Goal: Navigation & Orientation: Find specific page/section

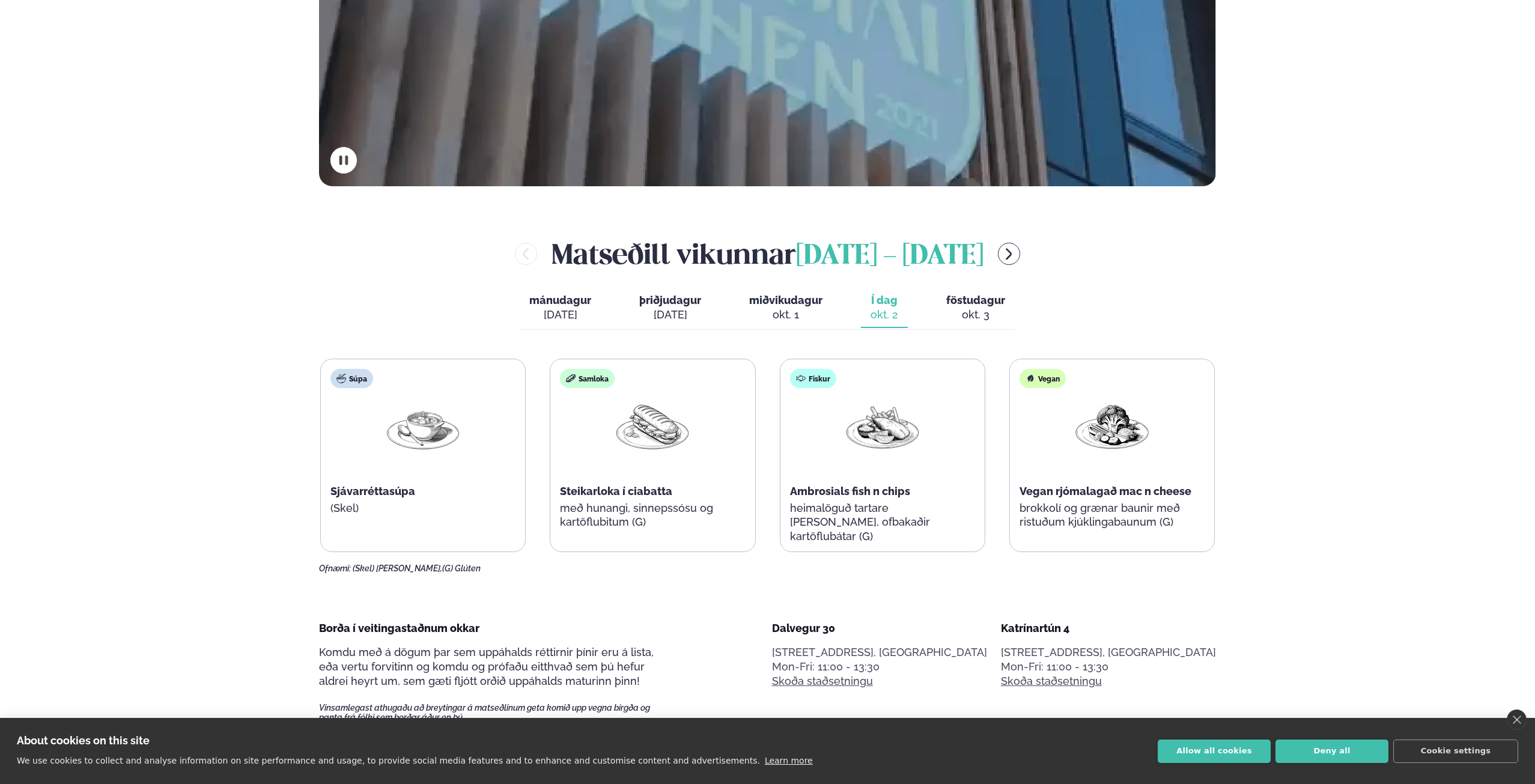
scroll to position [583, 0]
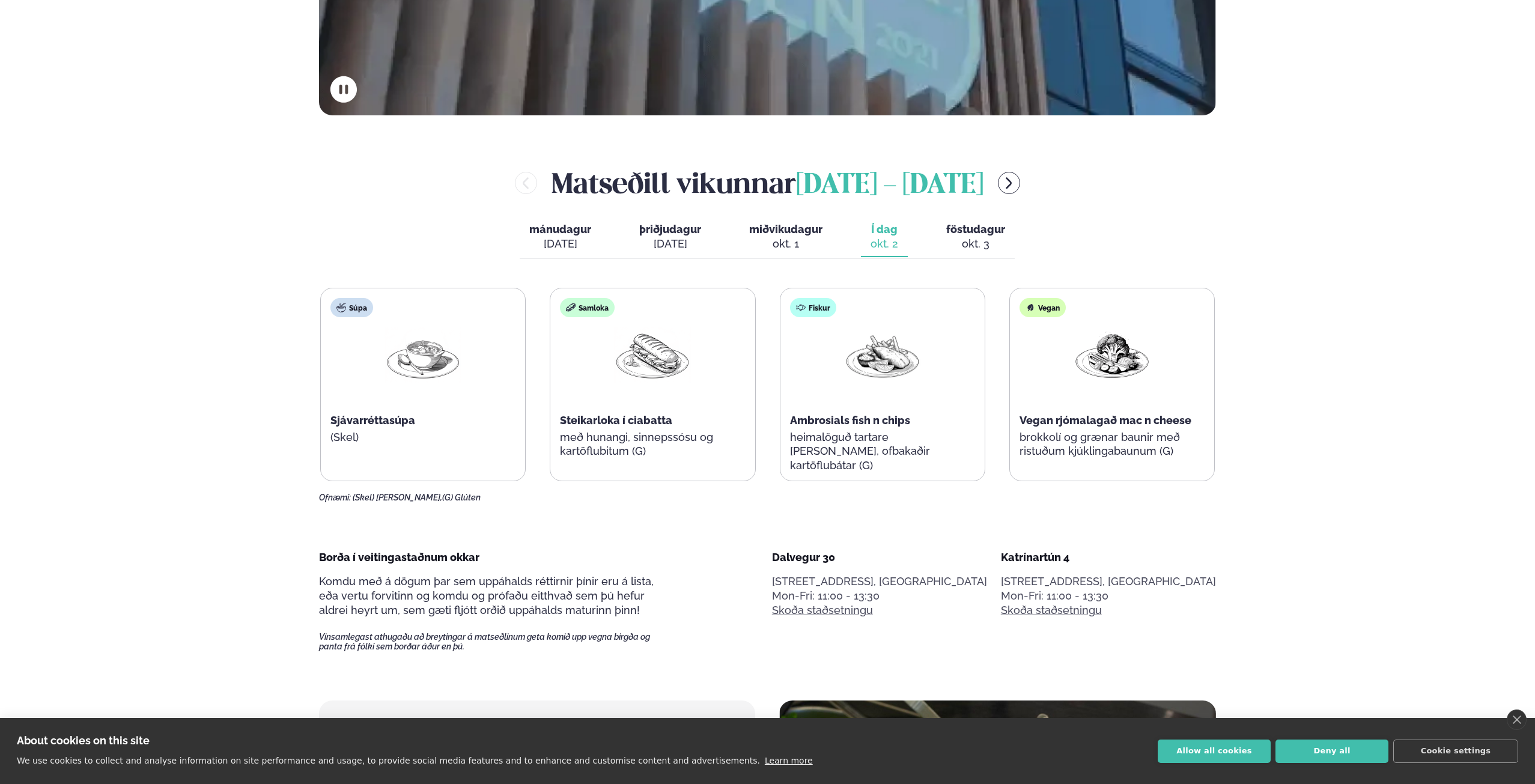
drag, startPoint x: 1537, startPoint y: 166, endPoint x: 1538, endPoint y: 321, distance: 155.0
click at [964, 236] on div "okt. 3" at bounding box center [975, 244] width 59 height 15
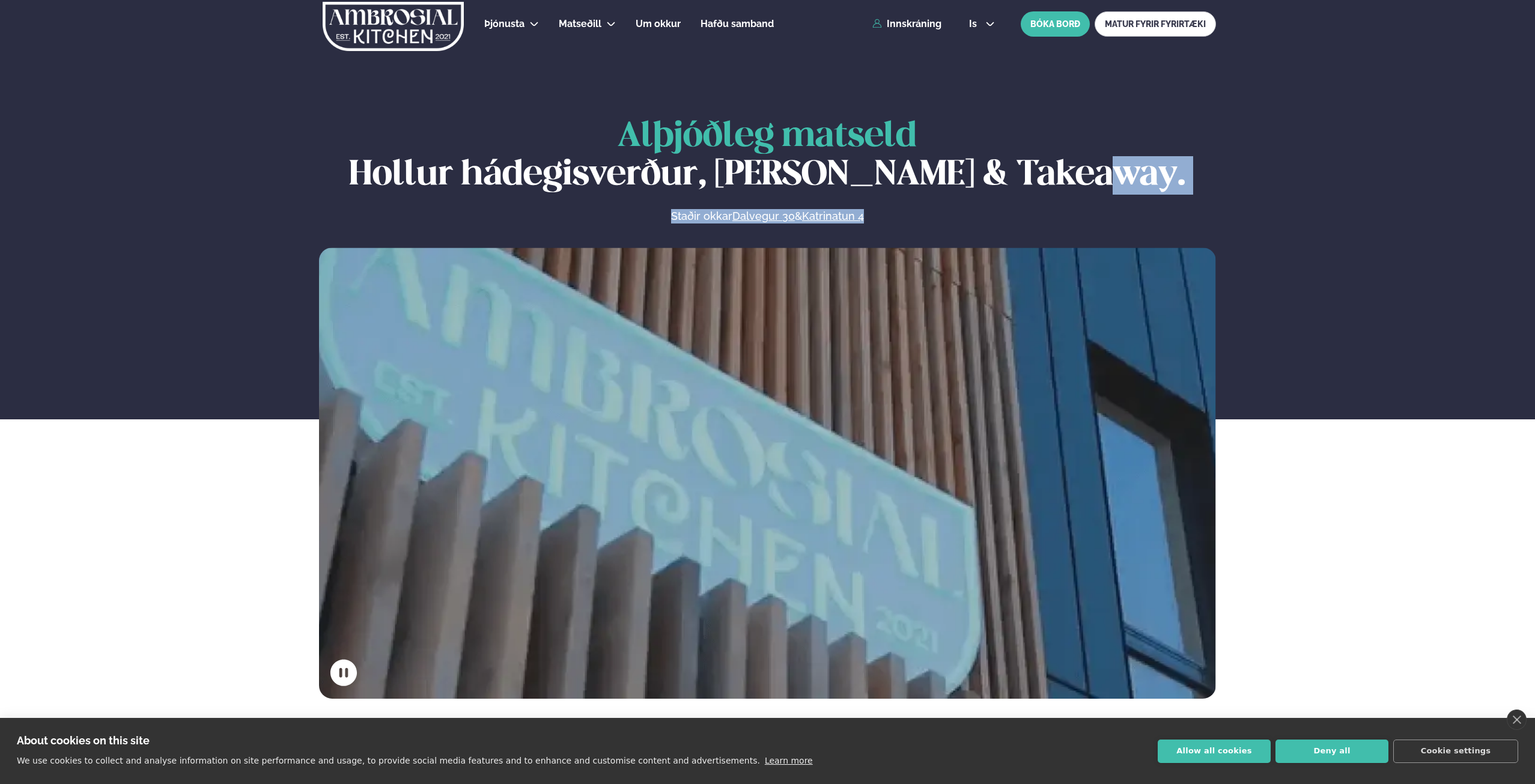
drag, startPoint x: 1535, startPoint y: 182, endPoint x: 1536, endPoint y: 213, distance: 31.0
click at [1472, 229] on div "Alþjóðleg matseld Hollur hádegisverður, Veitingar & Takeaway. Staðir okkar Dalv…" at bounding box center [768, 408] width 1535 height 581
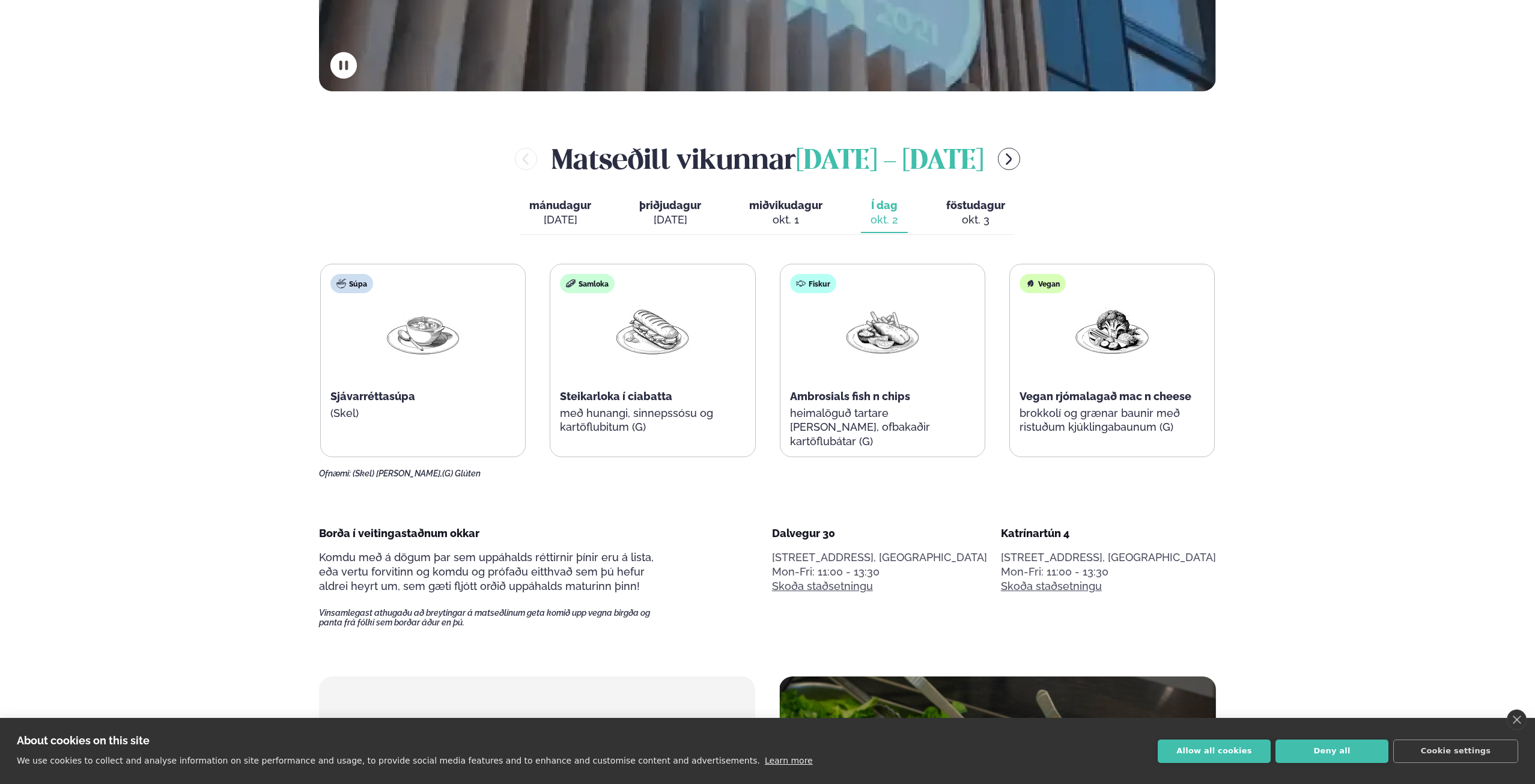
scroll to position [608, 0]
click at [966, 197] on button "föstudagur fös. okt. 3" at bounding box center [975, 213] width 78 height 40
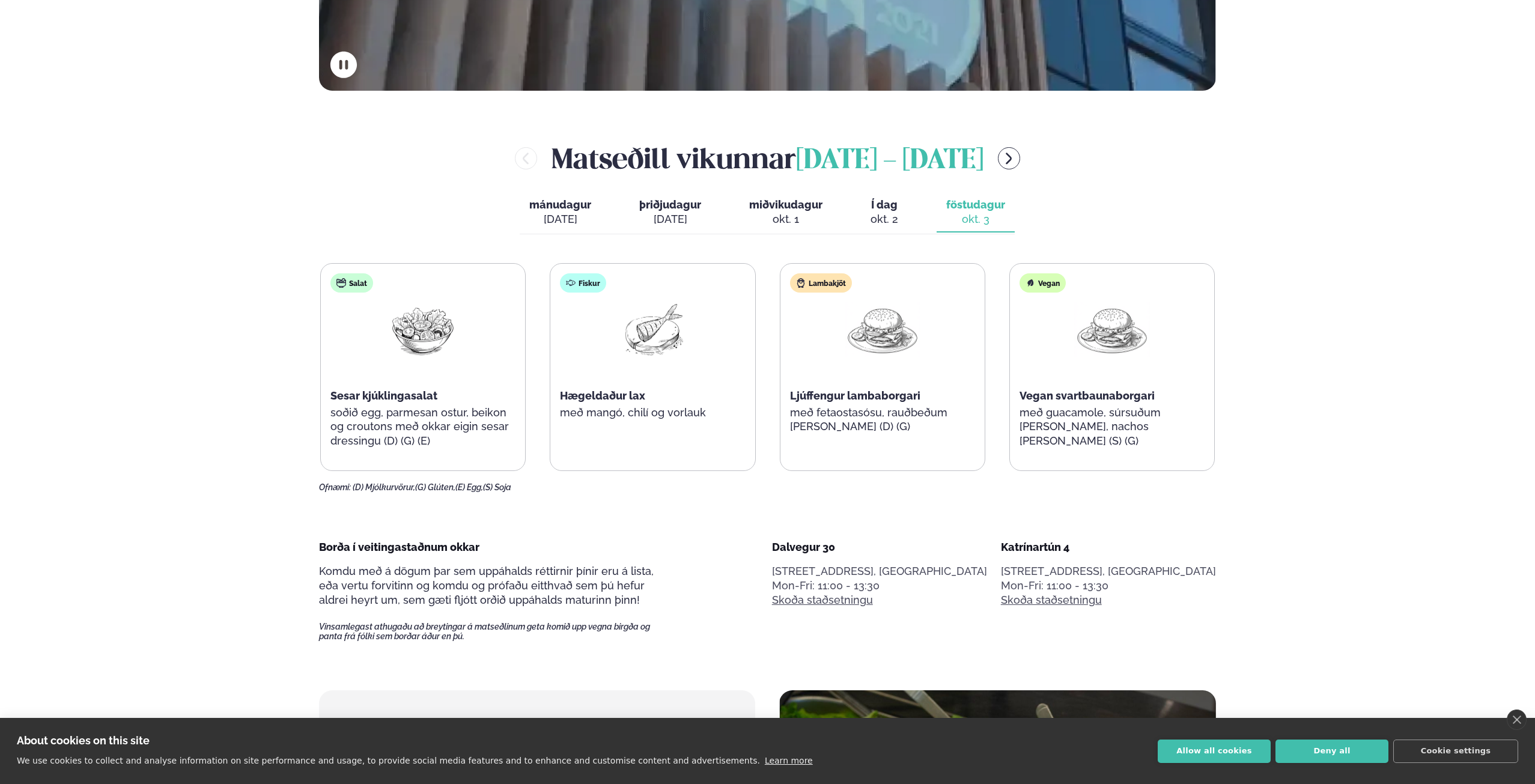
click at [1016, 155] on icon "menu-btn-right" at bounding box center [1009, 159] width 15 height 15
